Goal: Transaction & Acquisition: Book appointment/travel/reservation

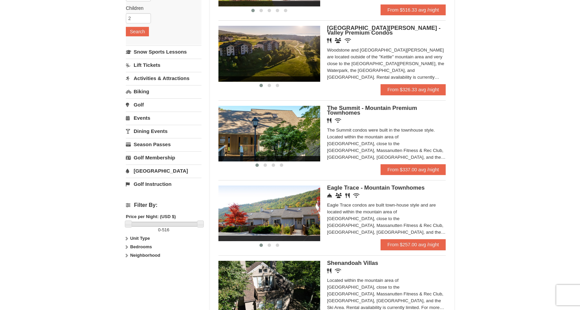
scroll to position [122, 0]
click at [340, 108] on span "The Summit - Mountain Premium Townhomes" at bounding box center [372, 110] width 90 height 11
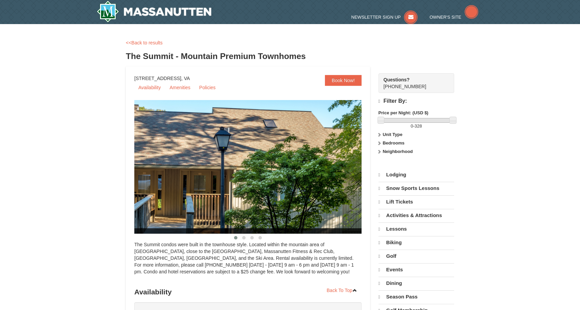
select select "9"
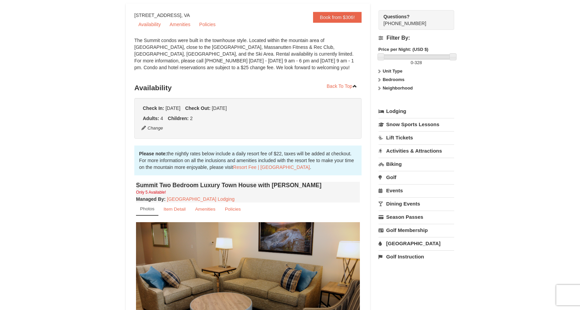
scroll to position [62, 0]
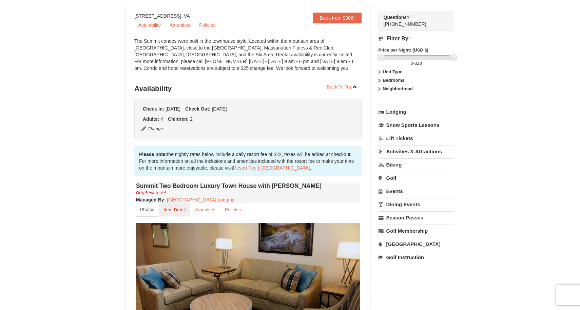
click at [175, 208] on small "Item Detail" at bounding box center [174, 209] width 22 height 5
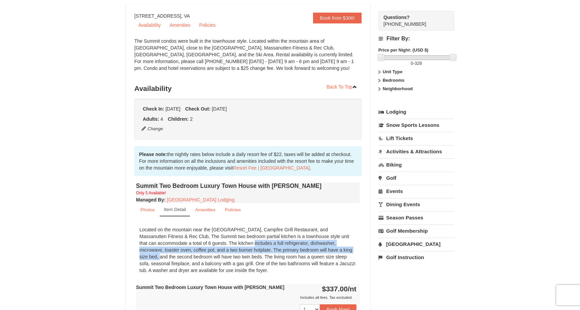
drag, startPoint x: 177, startPoint y: 243, endPoint x: 283, endPoint y: 251, distance: 105.8
click at [283, 251] on div "Located on the mountain near the Ski Slopes, Campfire Grill Restaurant, and Mas…" at bounding box center [248, 250] width 224 height 54
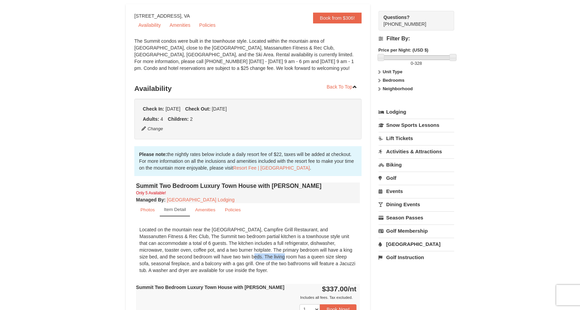
drag, startPoint x: 210, startPoint y: 257, endPoint x: 177, endPoint y: 258, distance: 32.9
click at [177, 258] on div "Located on the mountain near the Ski Slopes, Campfire Grill Restaurant, and Mas…" at bounding box center [248, 250] width 224 height 54
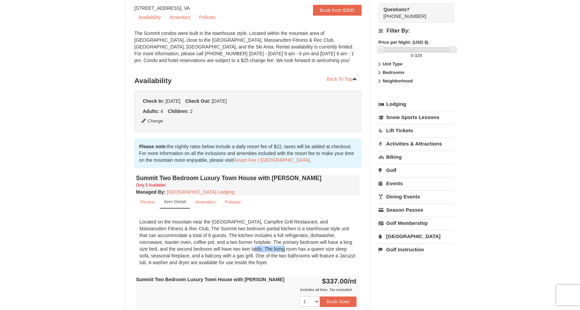
scroll to position [0, 0]
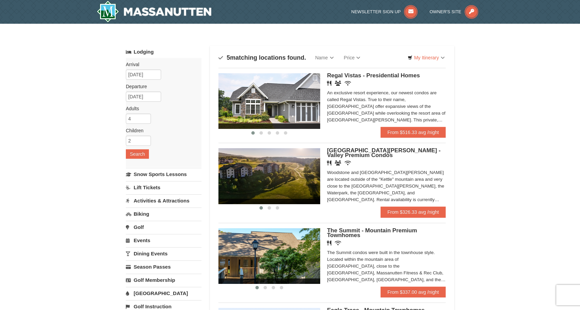
click at [341, 153] on span "Woodstone Meadows - Valley Premium Condos" at bounding box center [384, 152] width 114 height 11
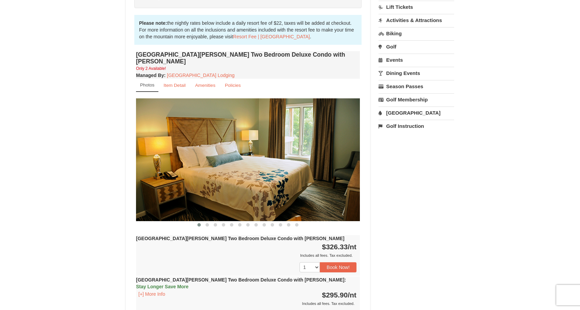
scroll to position [191, 0]
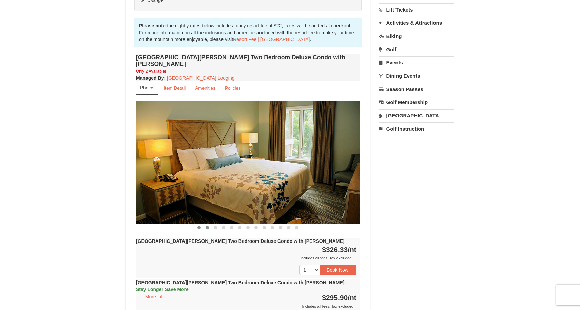
click at [205, 224] on button at bounding box center [207, 227] width 8 height 7
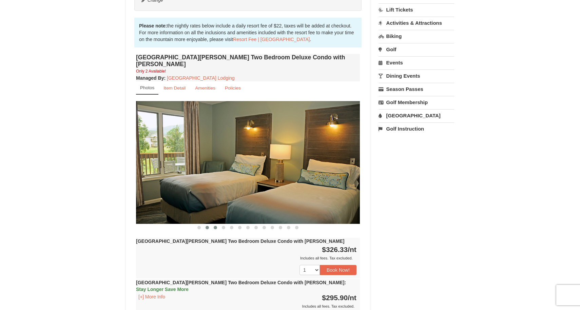
click at [217, 226] on span at bounding box center [215, 227] width 3 height 3
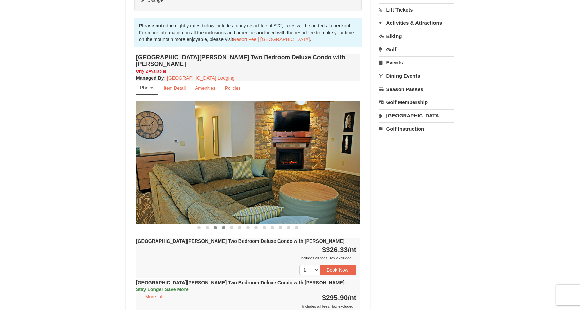
click at [225, 224] on button at bounding box center [223, 227] width 8 height 7
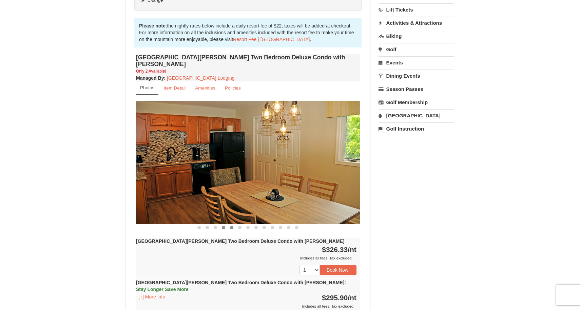
click at [231, 226] on span at bounding box center [231, 227] width 3 height 3
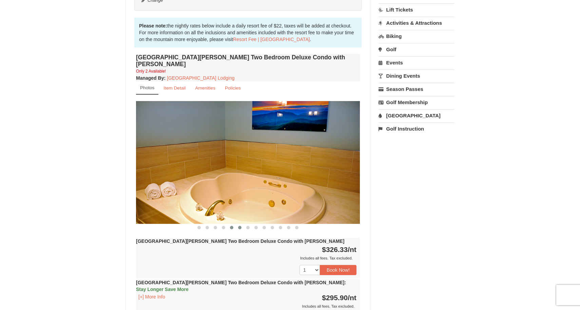
click at [236, 224] on button at bounding box center [240, 227] width 8 height 7
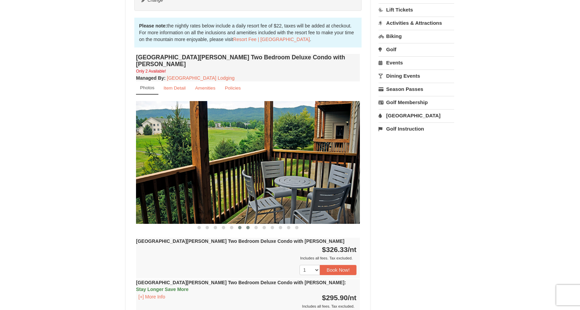
click at [244, 224] on button at bounding box center [248, 227] width 8 height 7
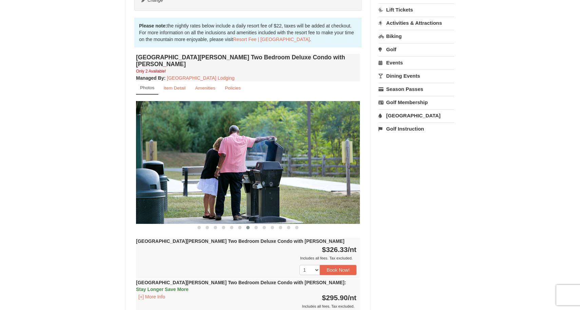
click at [251, 224] on div "Woodstone Meadows Two Bedroom Deluxe Condo with Jacuzzi Only 2 Available! Manag…" at bounding box center [247, 230] width 227 height 357
click at [260, 224] on button at bounding box center [264, 227] width 8 height 7
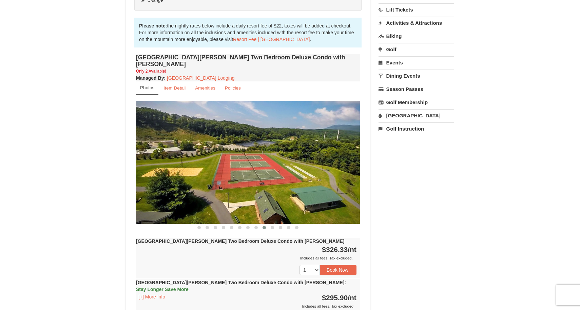
click at [268, 224] on button at bounding box center [264, 227] width 8 height 7
click at [276, 224] on button at bounding box center [280, 227] width 8 height 7
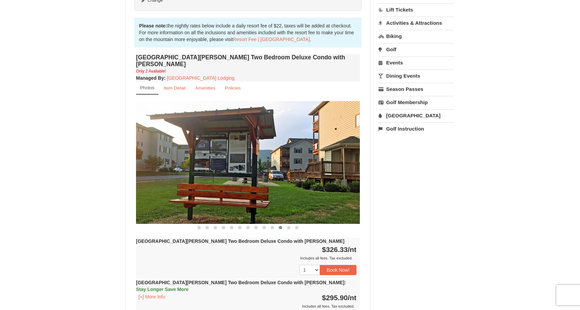
click at [283, 224] on button at bounding box center [280, 227] width 8 height 7
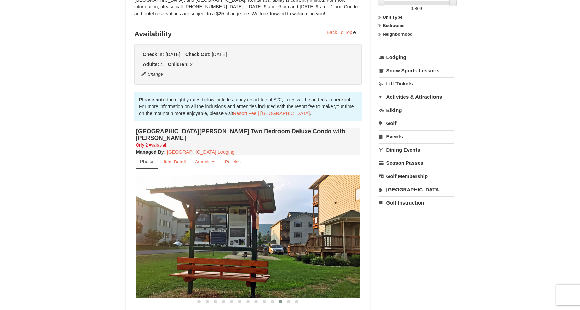
scroll to position [101, 0]
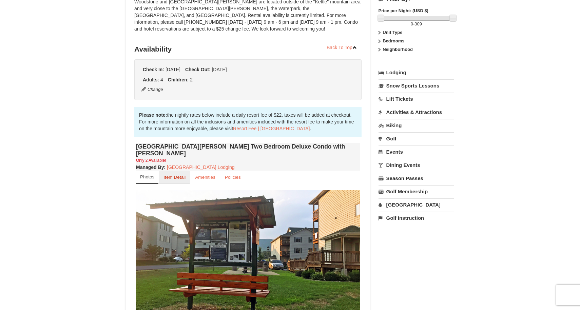
click at [171, 175] on small "Item Detail" at bounding box center [174, 177] width 22 height 5
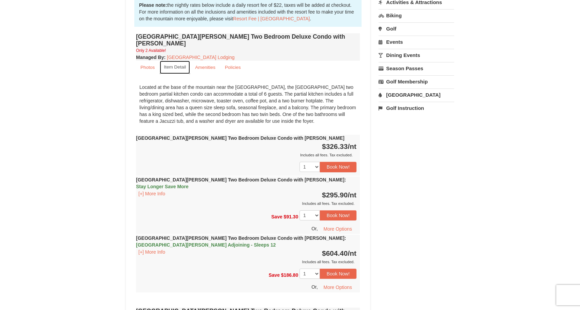
scroll to position [208, 0]
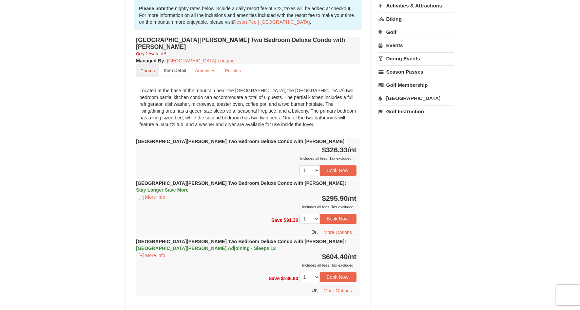
click at [147, 68] on small "Photos" at bounding box center [147, 70] width 14 height 5
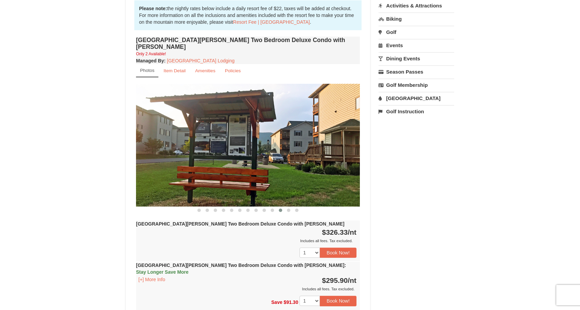
click at [228, 153] on img at bounding box center [248, 145] width 224 height 122
click at [196, 153] on img at bounding box center [248, 145] width 224 height 122
click at [162, 153] on img at bounding box center [248, 145] width 224 height 122
click at [273, 209] on span at bounding box center [272, 210] width 3 height 3
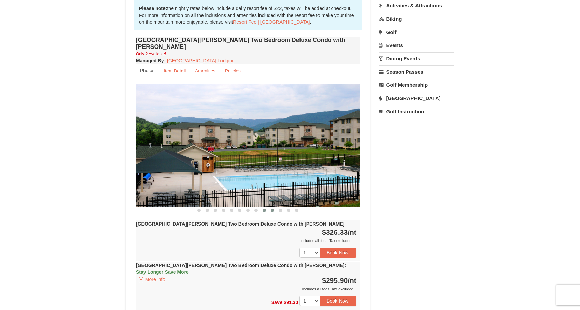
click at [264, 209] on span at bounding box center [263, 210] width 3 height 3
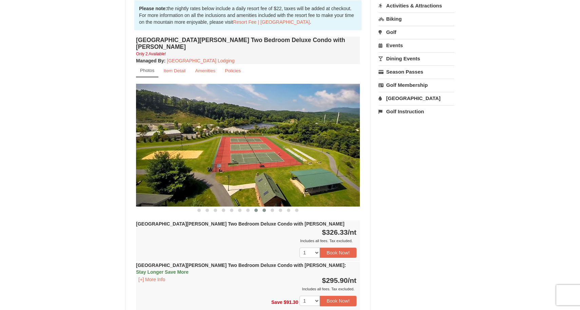
click at [256, 209] on span at bounding box center [255, 210] width 3 height 3
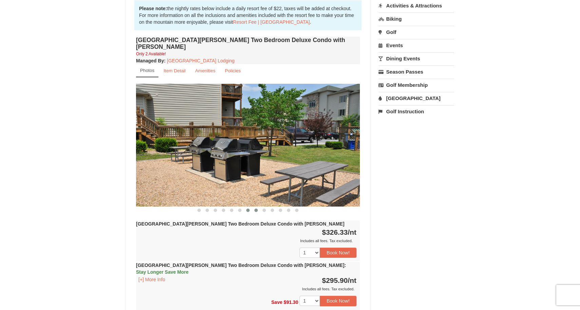
click at [248, 209] on span at bounding box center [247, 210] width 3 height 3
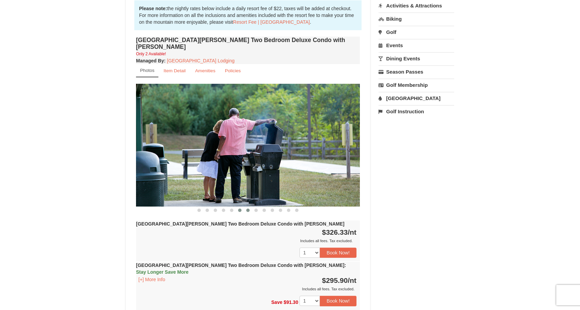
click at [238, 209] on span at bounding box center [239, 210] width 3 height 3
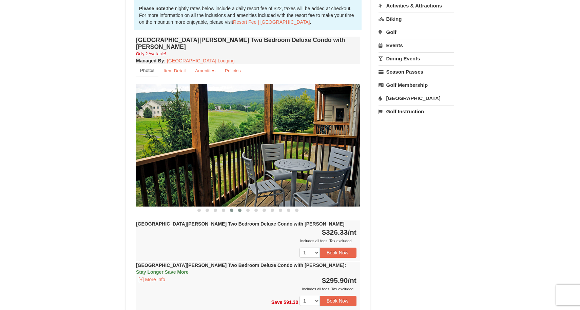
click at [229, 207] on button at bounding box center [232, 210] width 8 height 7
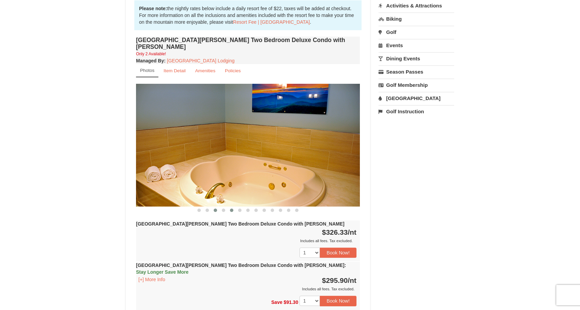
click at [218, 207] on button at bounding box center [215, 210] width 8 height 7
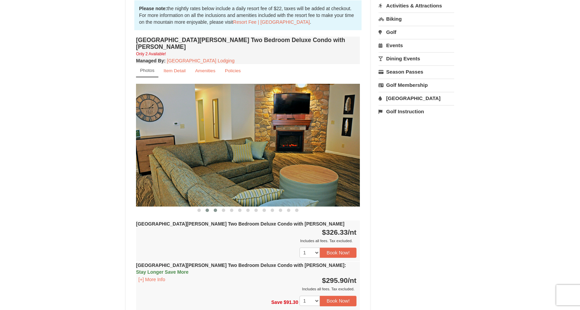
click at [206, 209] on span at bounding box center [206, 210] width 3 height 3
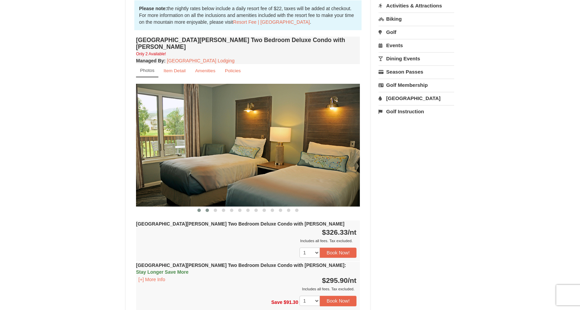
click at [200, 207] on button at bounding box center [199, 210] width 8 height 7
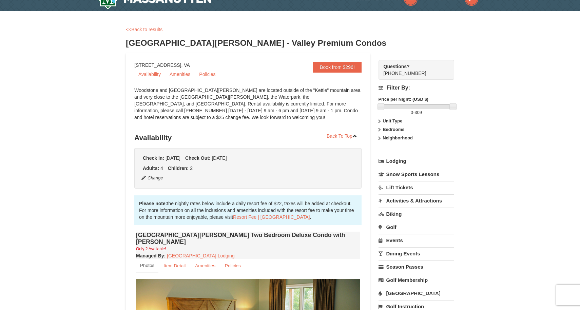
scroll to position [0, 0]
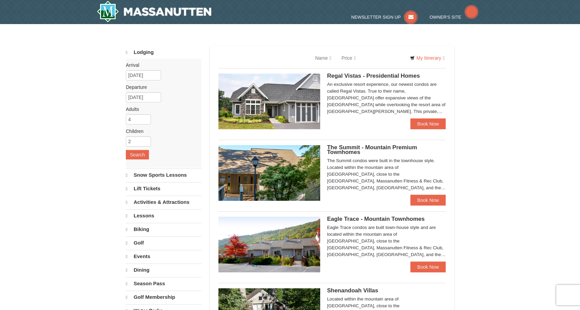
select select "9"
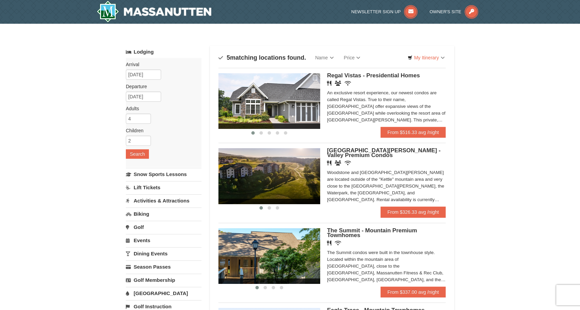
click at [344, 237] on span "The Summit - Mountain Premium Townhomes" at bounding box center [372, 232] width 90 height 11
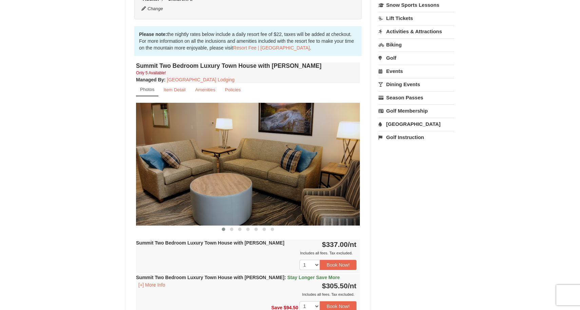
scroll to position [182, 0]
click at [231, 228] on span at bounding box center [231, 228] width 3 height 3
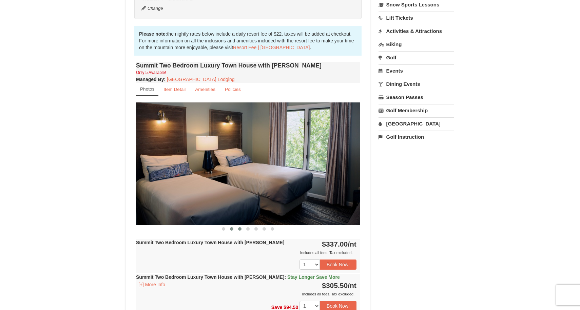
click at [238, 229] on span at bounding box center [239, 228] width 3 height 3
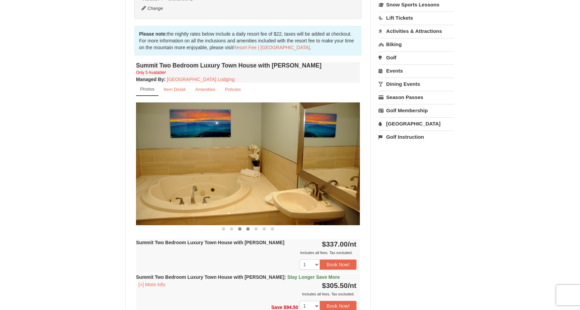
click at [245, 229] on button at bounding box center [248, 228] width 8 height 7
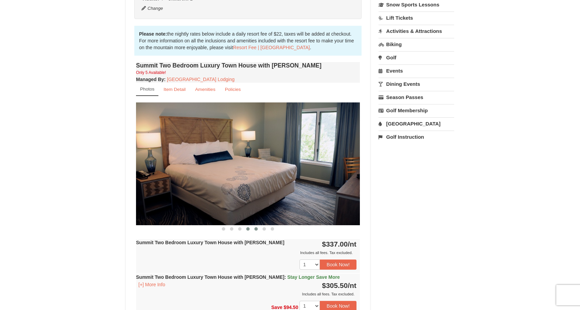
click at [257, 228] on span at bounding box center [255, 228] width 3 height 3
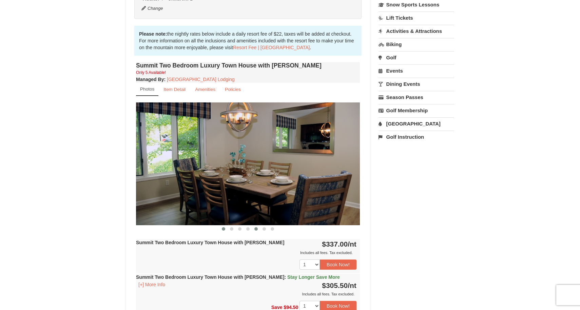
click at [223, 227] on span at bounding box center [223, 228] width 3 height 3
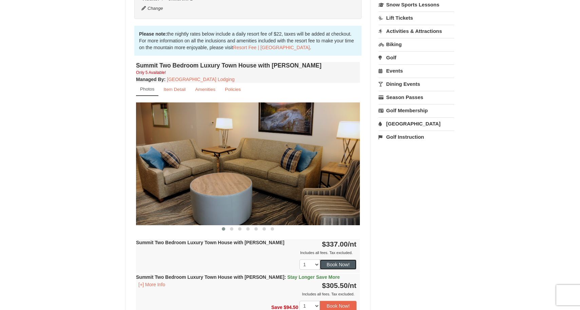
click at [328, 263] on button "Book Now!" at bounding box center [338, 264] width 37 height 10
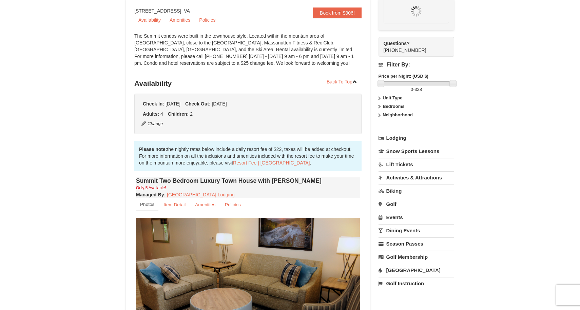
scroll to position [66, 0]
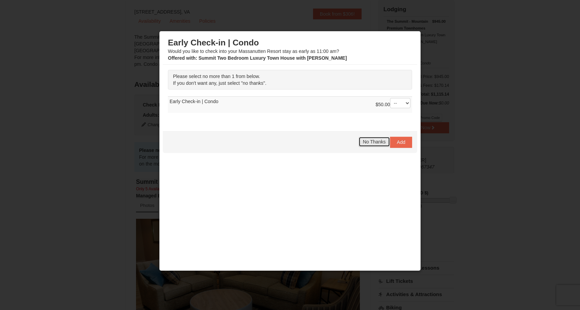
click at [374, 143] on span "No Thanks" at bounding box center [374, 141] width 23 height 5
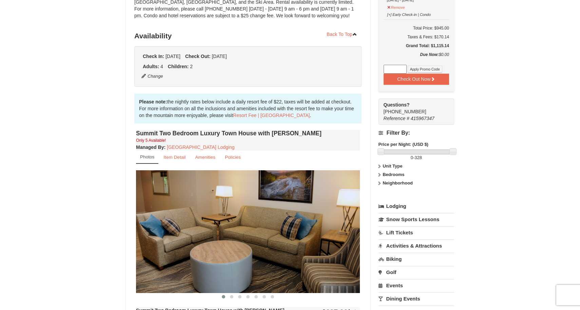
scroll to position [0, 0]
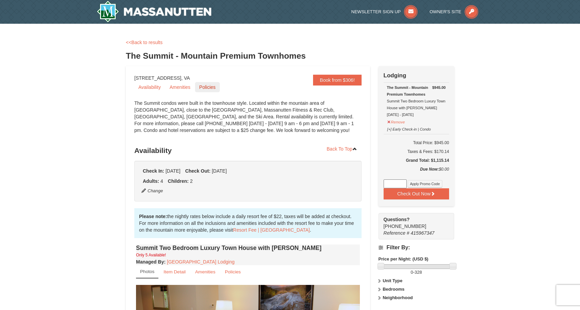
click at [208, 86] on link "Policies" at bounding box center [207, 87] width 24 height 10
click at [150, 90] on link "Availability" at bounding box center [149, 87] width 31 height 10
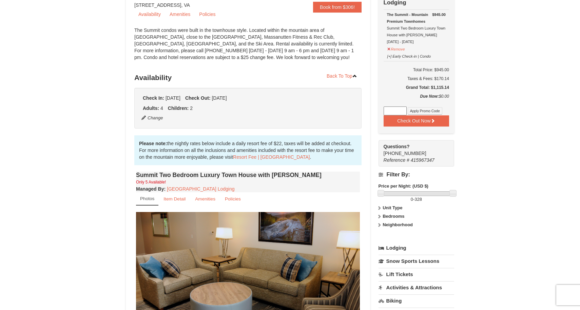
scroll to position [42, 0]
